Goal: Find specific page/section: Find specific page/section

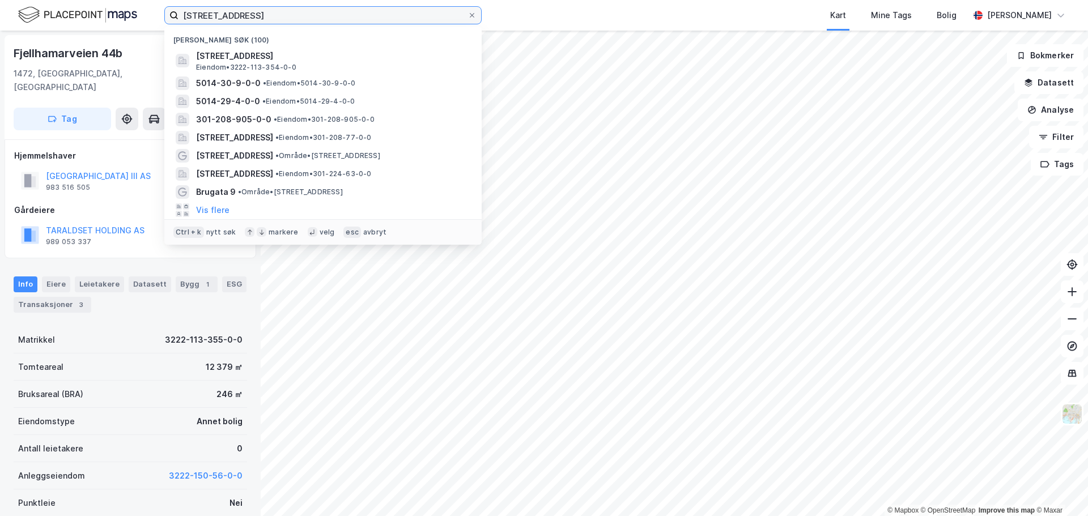
drag, startPoint x: 306, startPoint y: 16, endPoint x: 53, endPoint y: -2, distance: 253.4
click at [53, 0] on html "Fjellhamarbveien 44 Nylige søk (100) [GEOGRAPHIC_DATA] 44A, 1472, FJELLHAMAR, […" at bounding box center [544, 258] width 1088 height 516
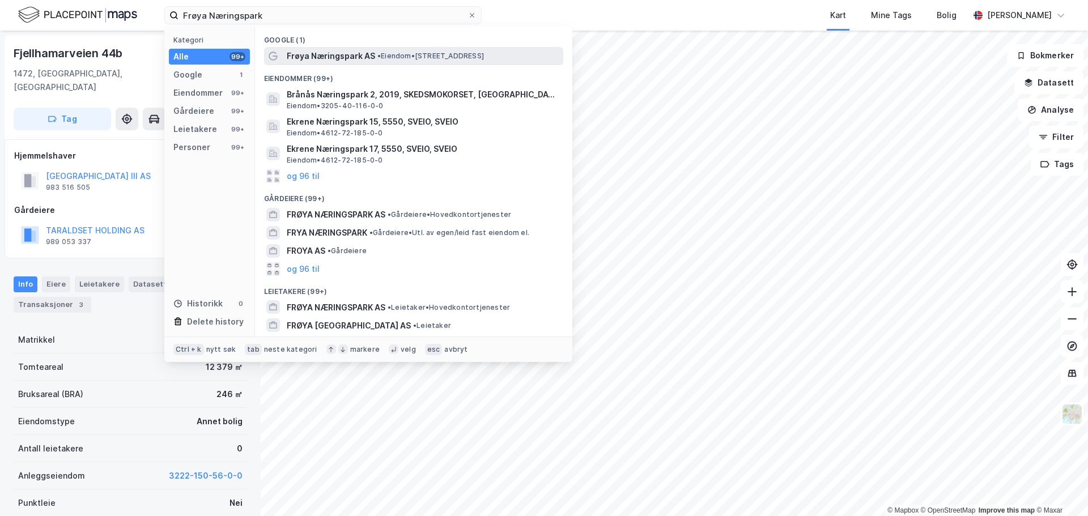
click at [355, 54] on span "Frøya Næringspark AS" at bounding box center [331, 56] width 88 height 14
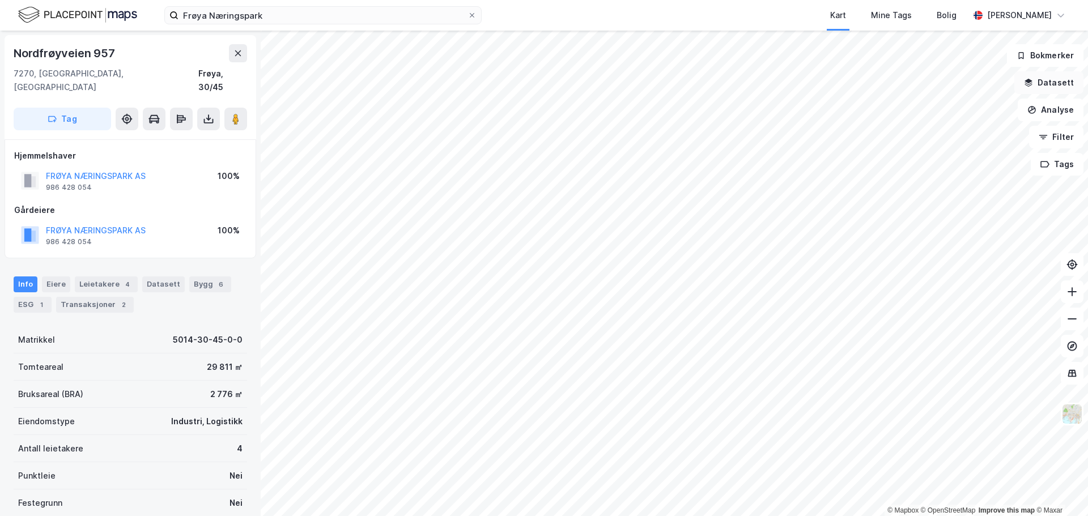
click at [1054, 83] on button "Datasett" at bounding box center [1048, 82] width 69 height 23
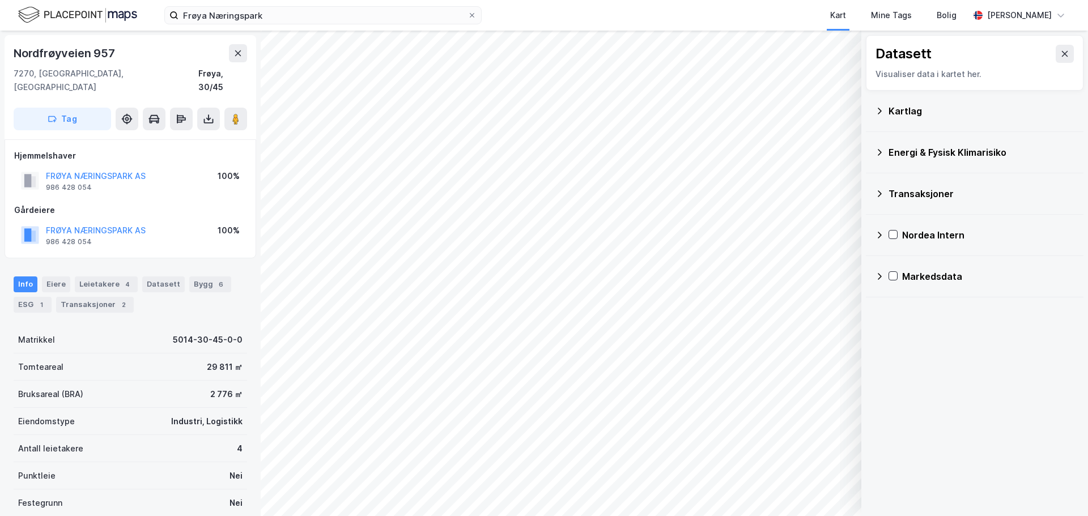
click at [958, 152] on div "Energi & Fysisk Klimarisiko" at bounding box center [981, 153] width 186 height 14
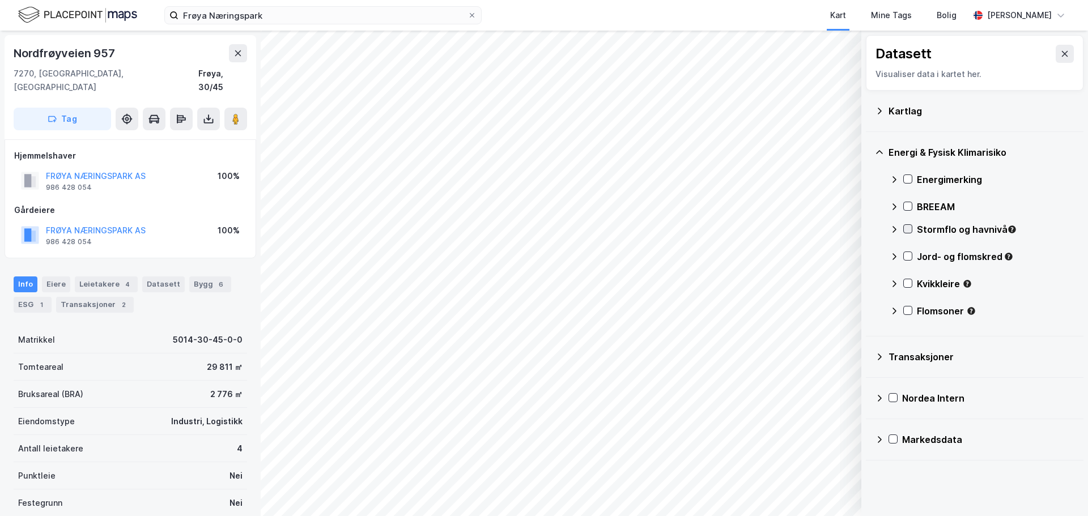
click at [909, 229] on icon at bounding box center [908, 229] width 6 height 4
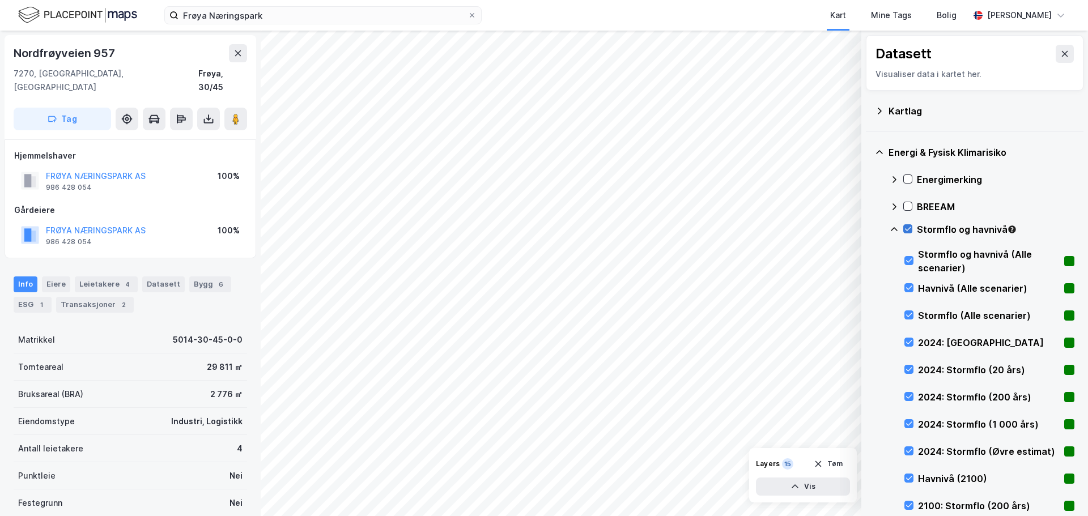
click at [909, 229] on icon at bounding box center [908, 229] width 6 height 4
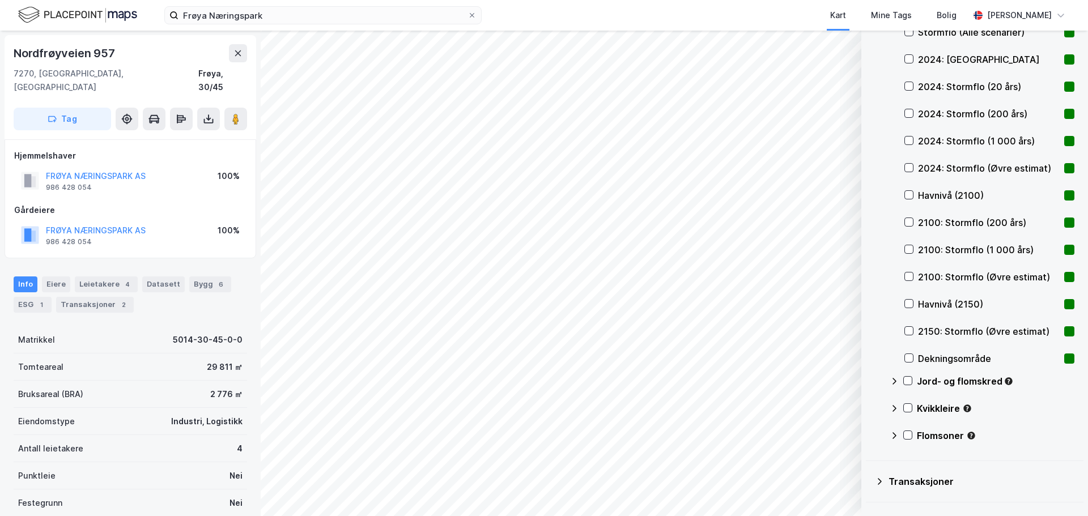
scroll to position [357, 0]
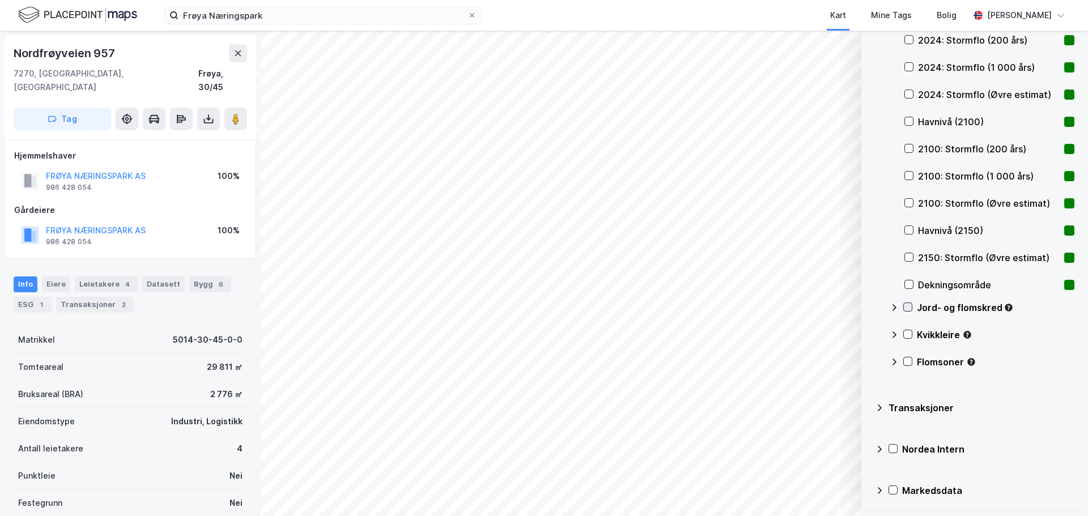
click at [907, 303] on icon at bounding box center [908, 307] width 8 height 8
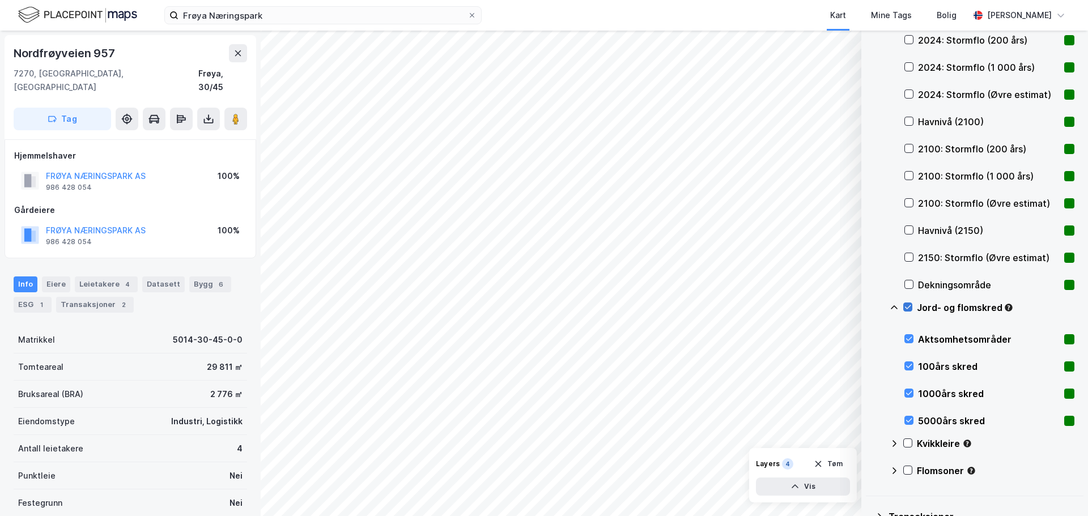
click at [907, 303] on icon at bounding box center [908, 307] width 8 height 8
click at [907, 444] on icon at bounding box center [908, 443] width 8 height 8
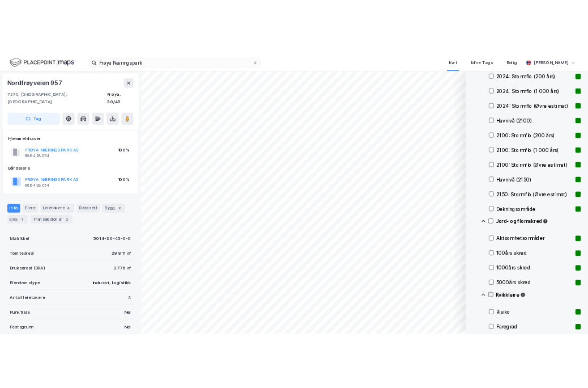
scroll to position [520, 0]
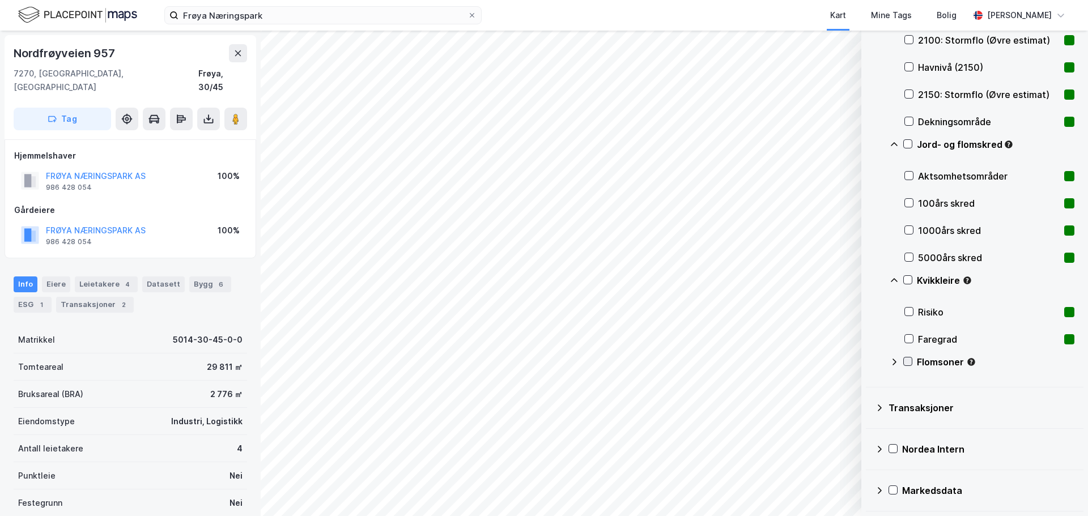
click at [911, 363] on icon at bounding box center [908, 362] width 8 height 8
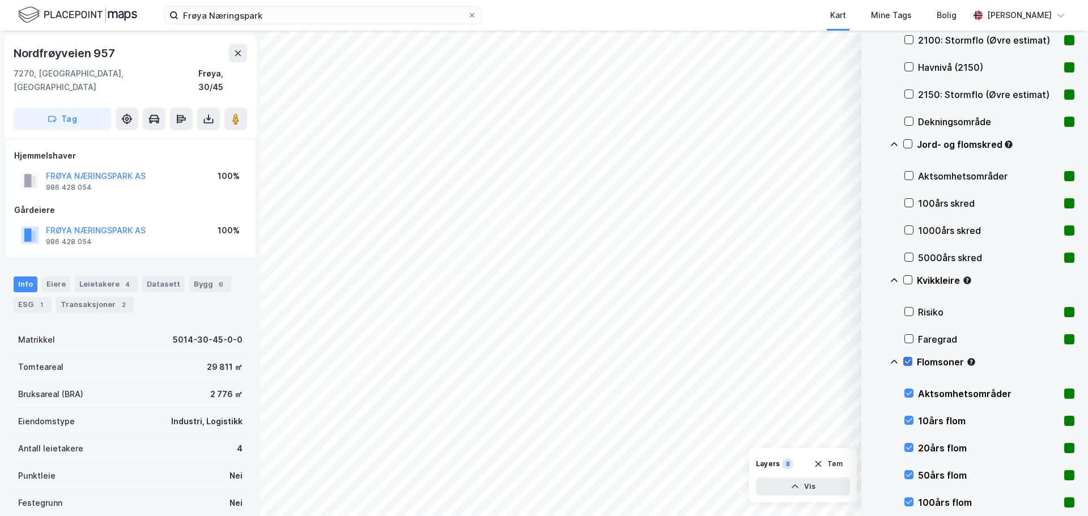
click at [911, 363] on icon at bounding box center [908, 362] width 8 height 8
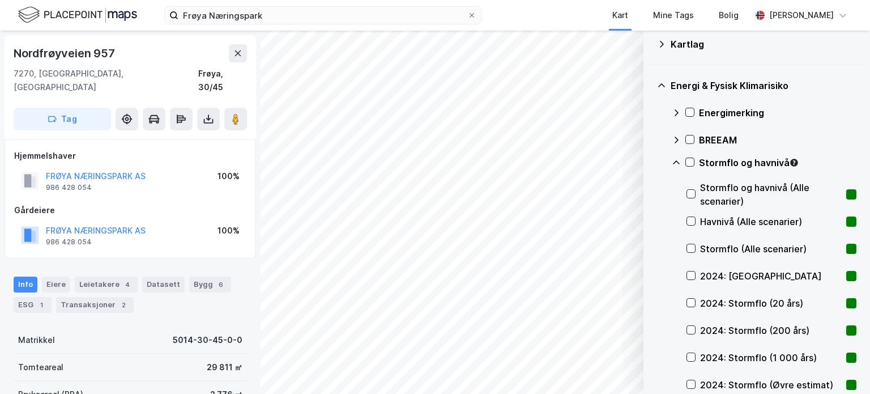
scroll to position [10, 0]
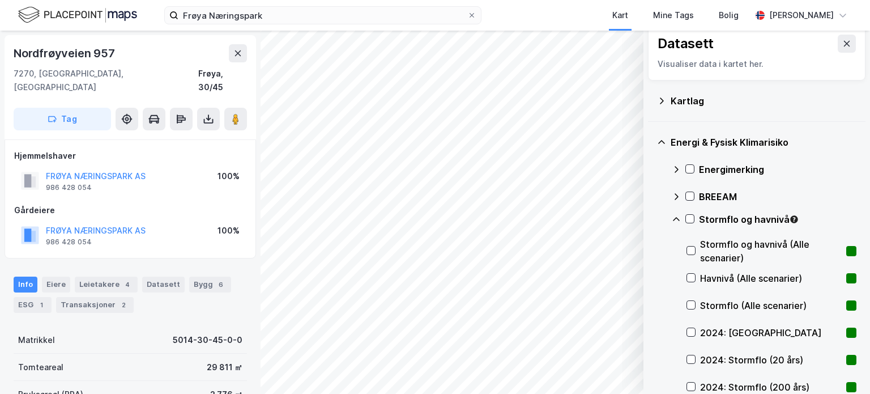
click at [847, 246] on rect at bounding box center [852, 251] width 10 height 10
click at [838, 42] on button at bounding box center [847, 44] width 18 height 18
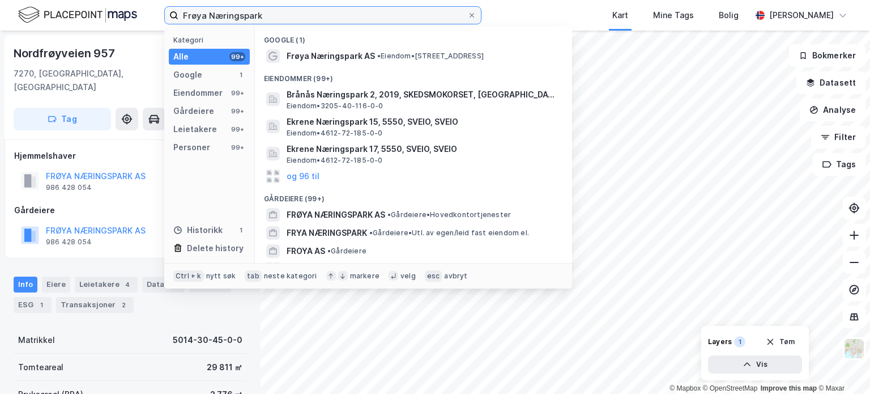
drag, startPoint x: 297, startPoint y: 16, endPoint x: 98, endPoint y: 2, distance: 199.4
click at [98, 2] on div "Frøya Næringspark Kategori Alle 99+ Google 1 Eiendommer 99+ Gårdeiere 99+ Leiet…" at bounding box center [435, 15] width 870 height 31
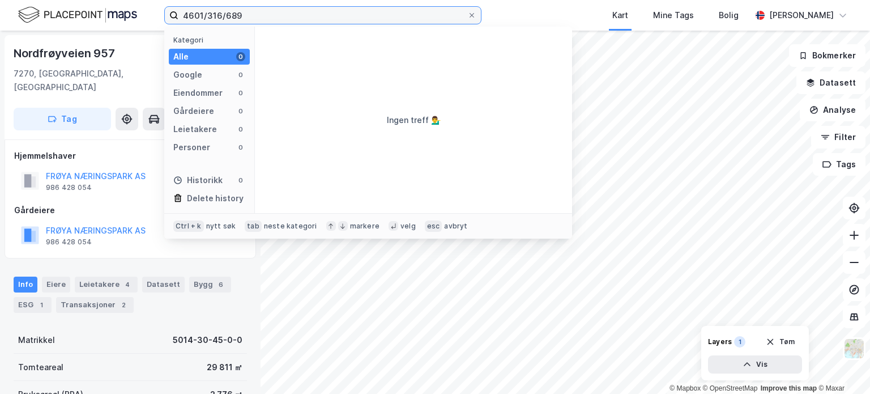
click at [256, 16] on input "4601/316/689" at bounding box center [322, 15] width 289 height 17
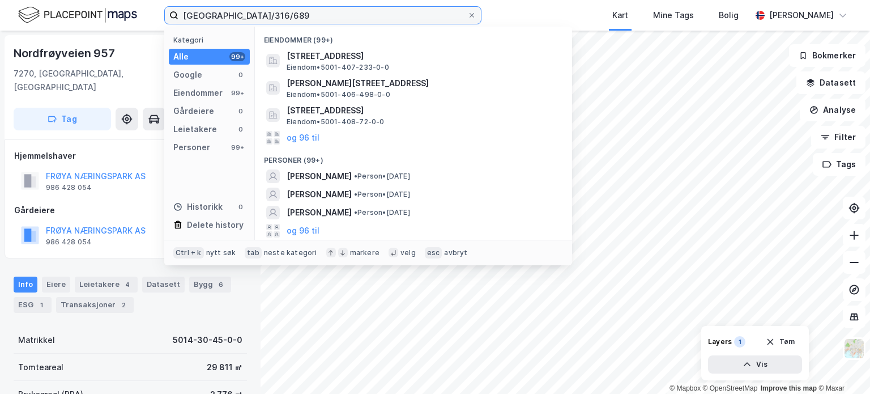
type input "[GEOGRAPHIC_DATA]/316/689"
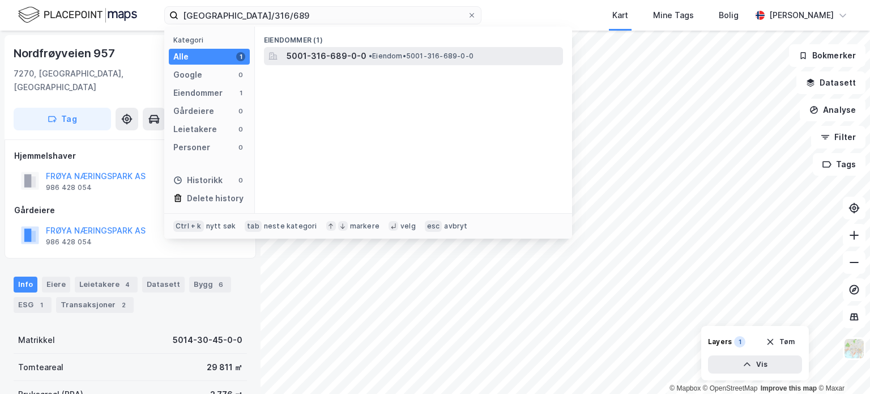
click at [335, 54] on span "5001-316-689-0-0" at bounding box center [327, 56] width 80 height 14
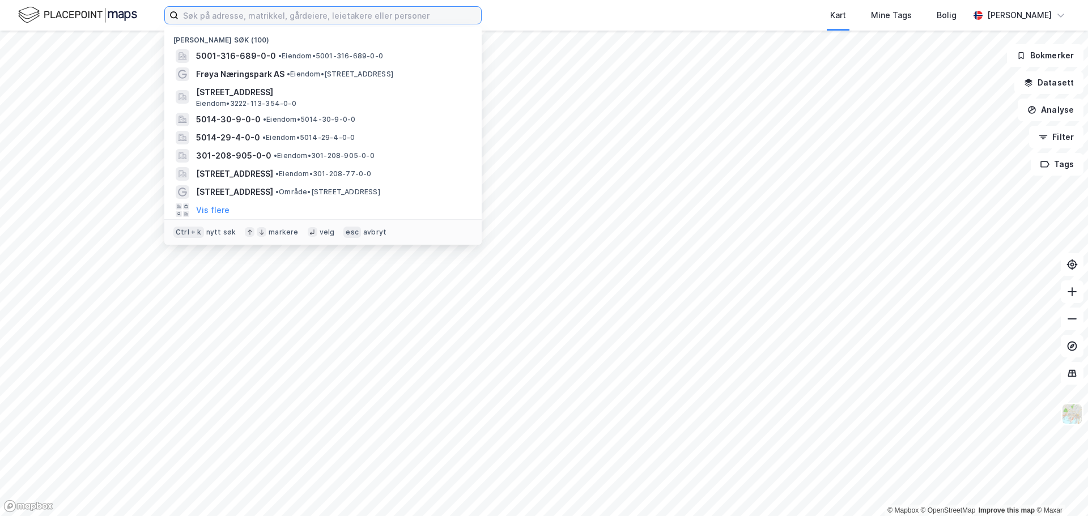
click at [262, 11] on input at bounding box center [329, 15] width 303 height 17
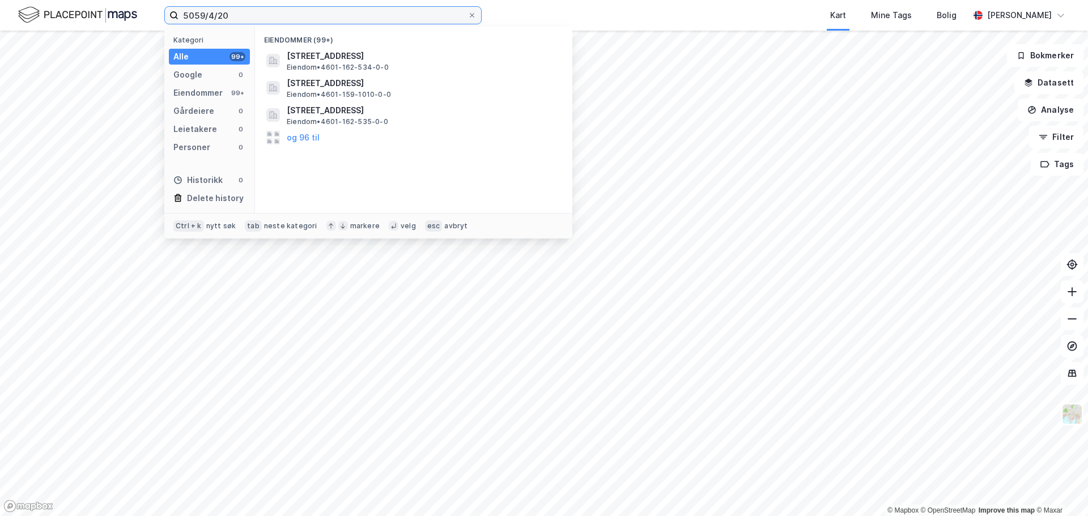
type input "5059/4/20"
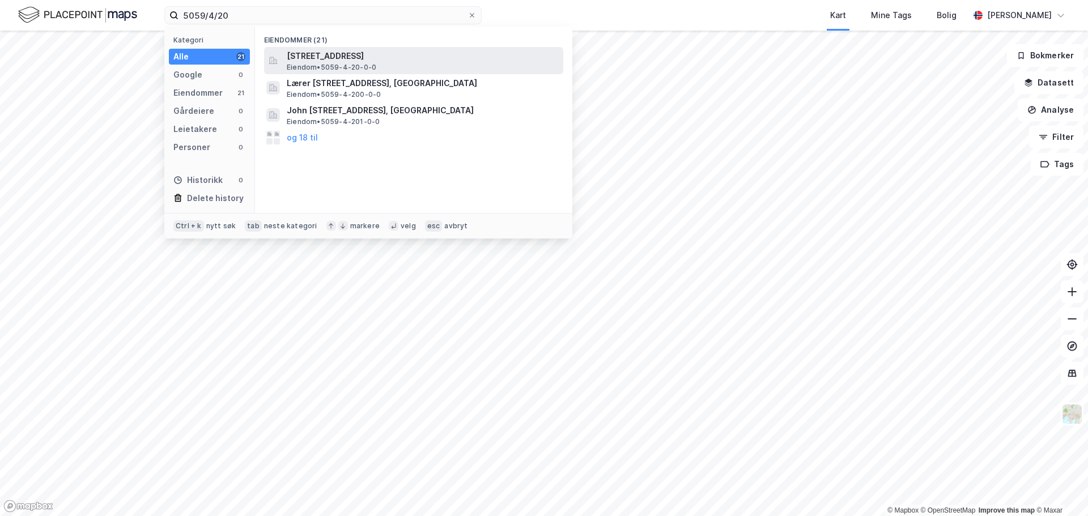
click at [328, 57] on span "Orkdalsveien 35, 7300, ORKANGER, ORKLAND" at bounding box center [423, 56] width 272 height 14
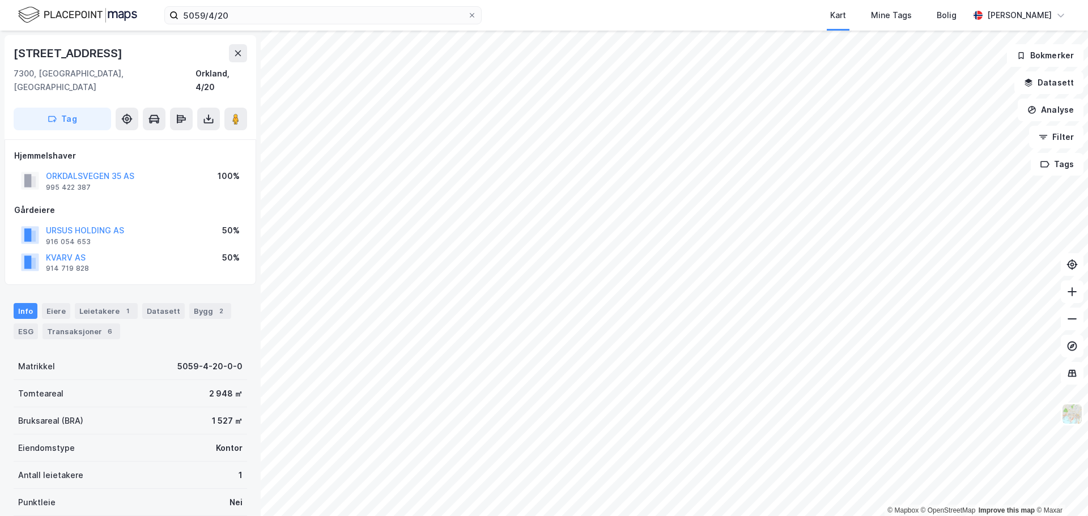
click at [218, 40] on div "© Mapbox © OpenStreetMap Improve this map © Maxar Orkdalsveien 35 7300, Orkange…" at bounding box center [544, 274] width 1088 height 486
